Goal: Navigation & Orientation: Find specific page/section

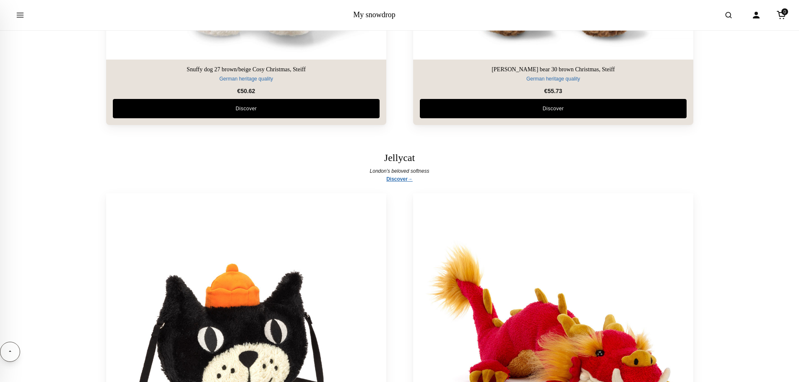
scroll to position [4734, 0]
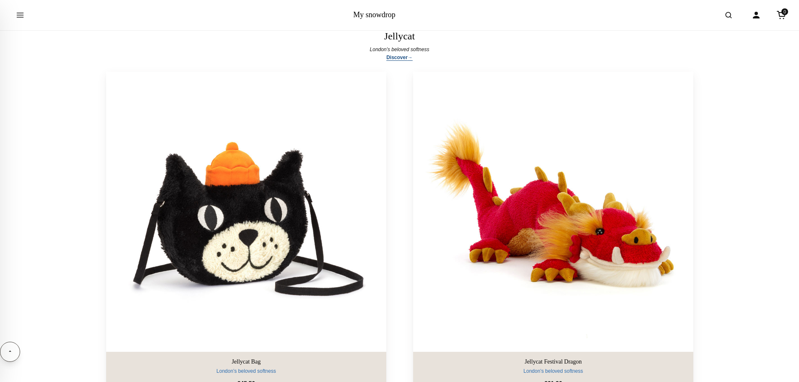
click at [404, 57] on link "Discover" at bounding box center [399, 58] width 26 height 8
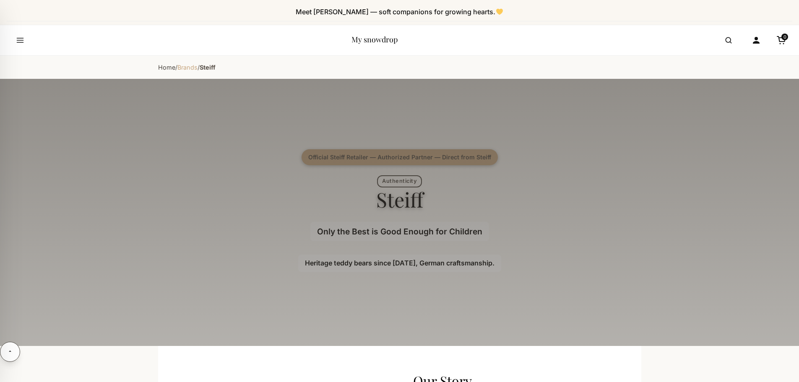
click at [185, 68] on link "Brands" at bounding box center [187, 67] width 20 height 7
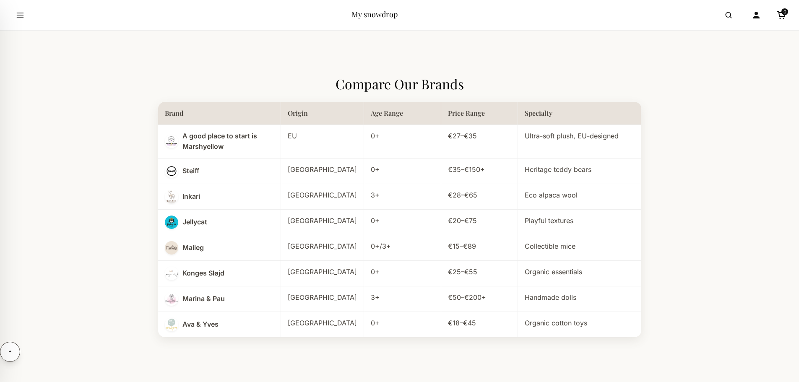
scroll to position [448, 0]
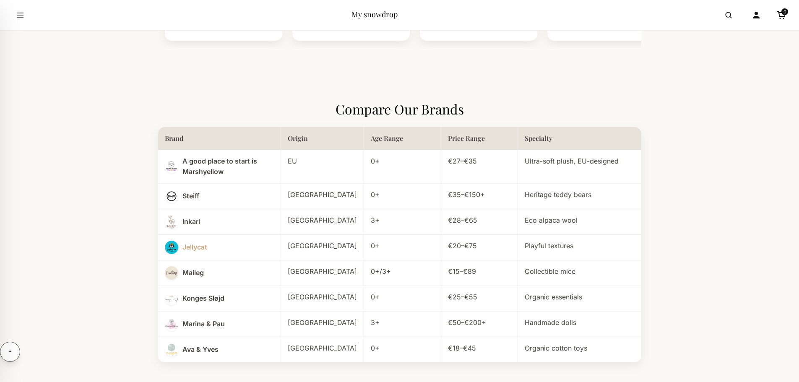
click at [191, 242] on link "Jellycat" at bounding box center [194, 247] width 25 height 11
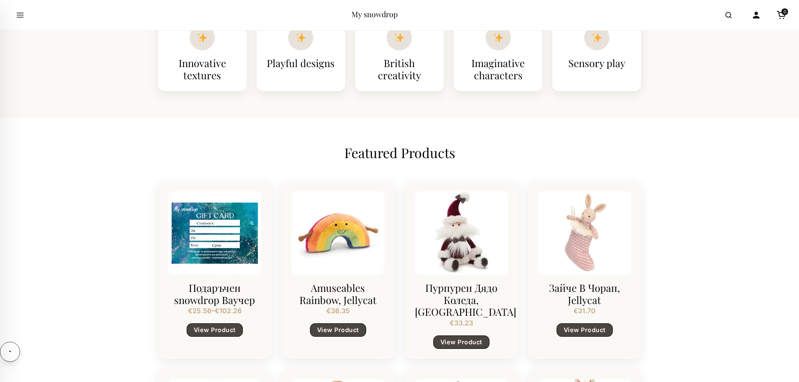
scroll to position [559, 0]
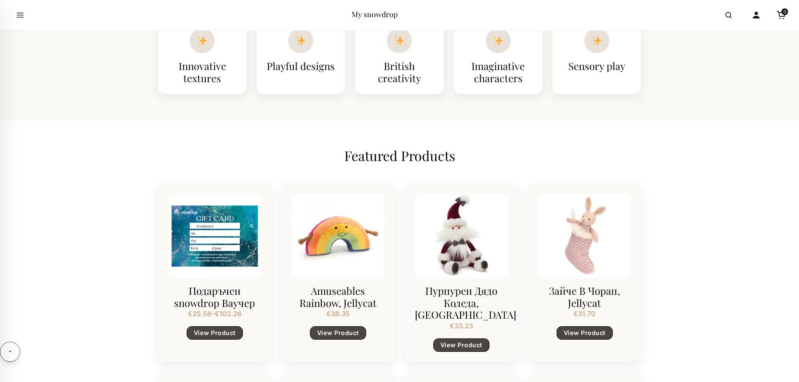
click at [403, 156] on h2 "Featured Products" at bounding box center [399, 156] width 483 height 16
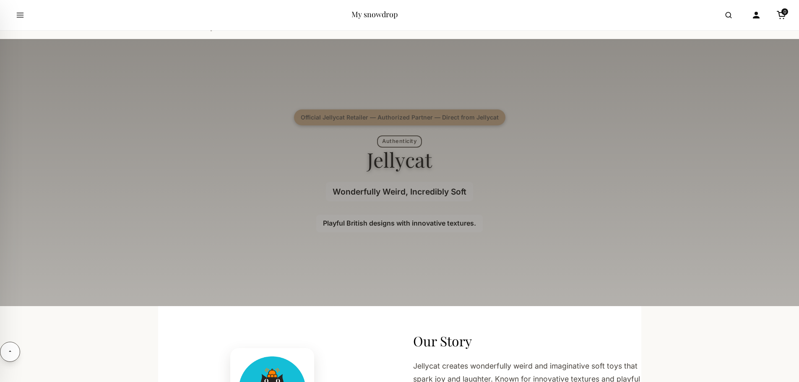
scroll to position [0, 0]
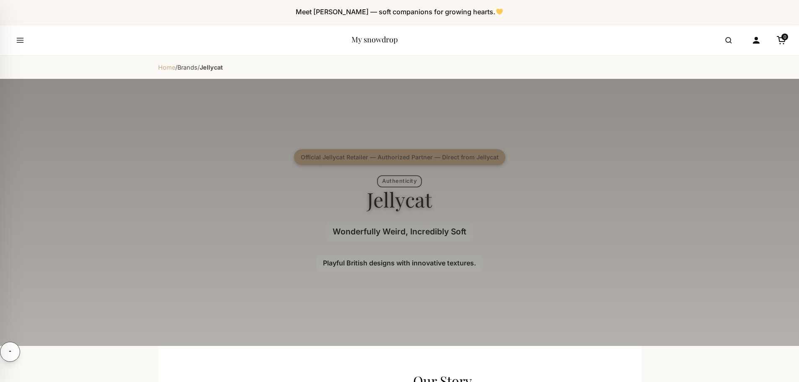
click at [165, 69] on link "Home" at bounding box center [166, 67] width 17 height 7
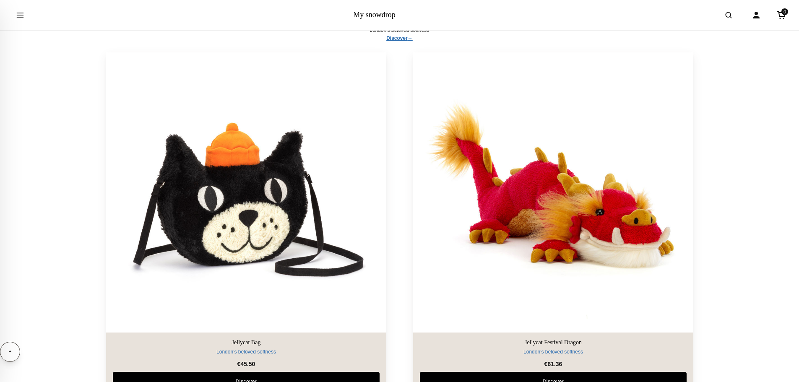
scroll to position [4698, 0]
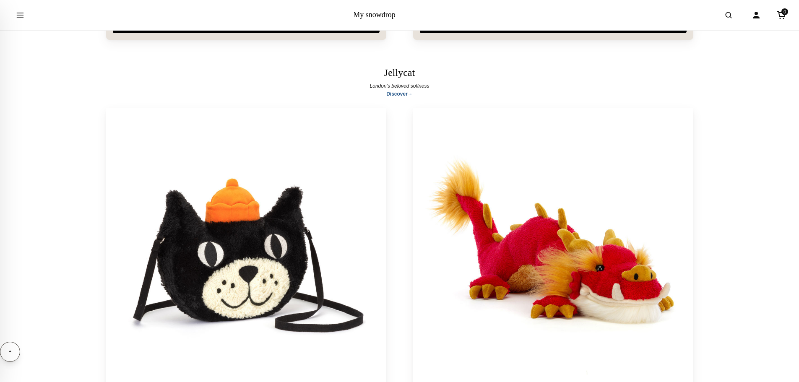
click at [398, 95] on link "Discover" at bounding box center [399, 94] width 26 height 8
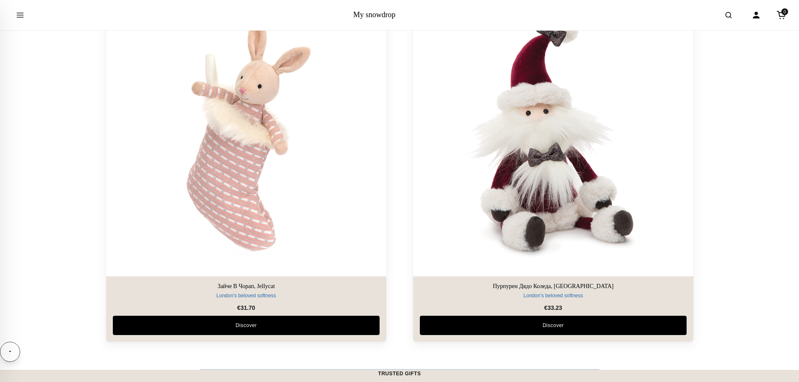
scroll to position [5201, 0]
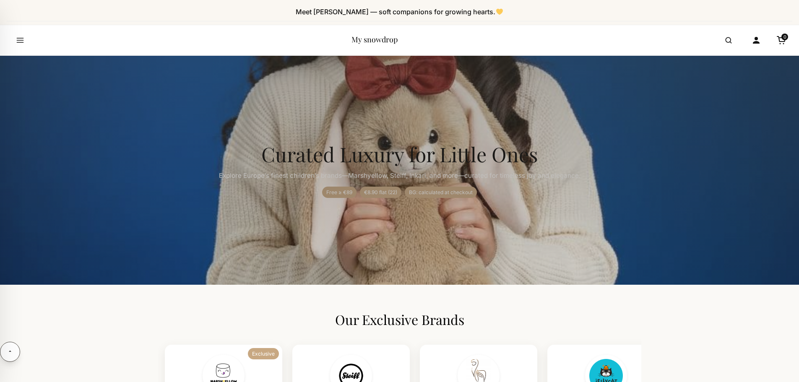
scroll to position [448, 0]
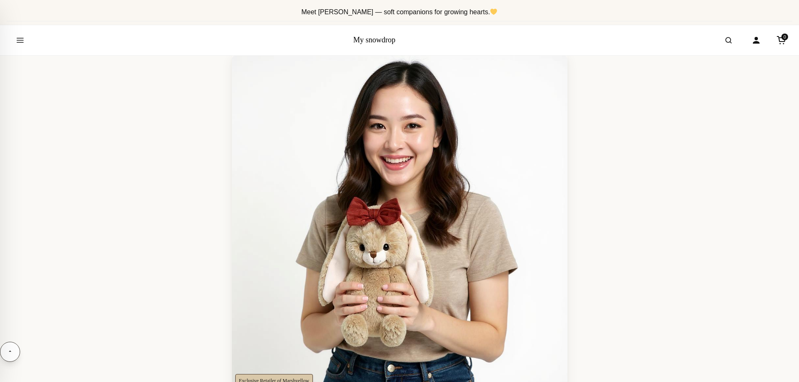
scroll to position [4747, 0]
